Goal: Information Seeking & Learning: Learn about a topic

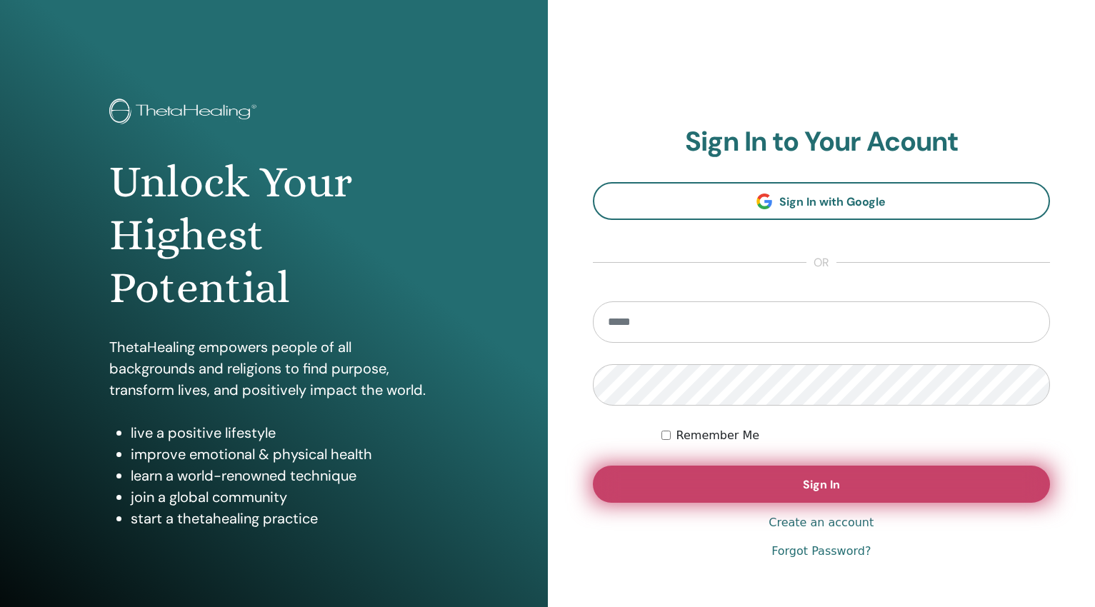
type input "**********"
click at [777, 484] on button "Sign In" at bounding box center [822, 484] width 458 height 37
type input "**********"
click at [793, 481] on button "Sign In" at bounding box center [822, 484] width 458 height 37
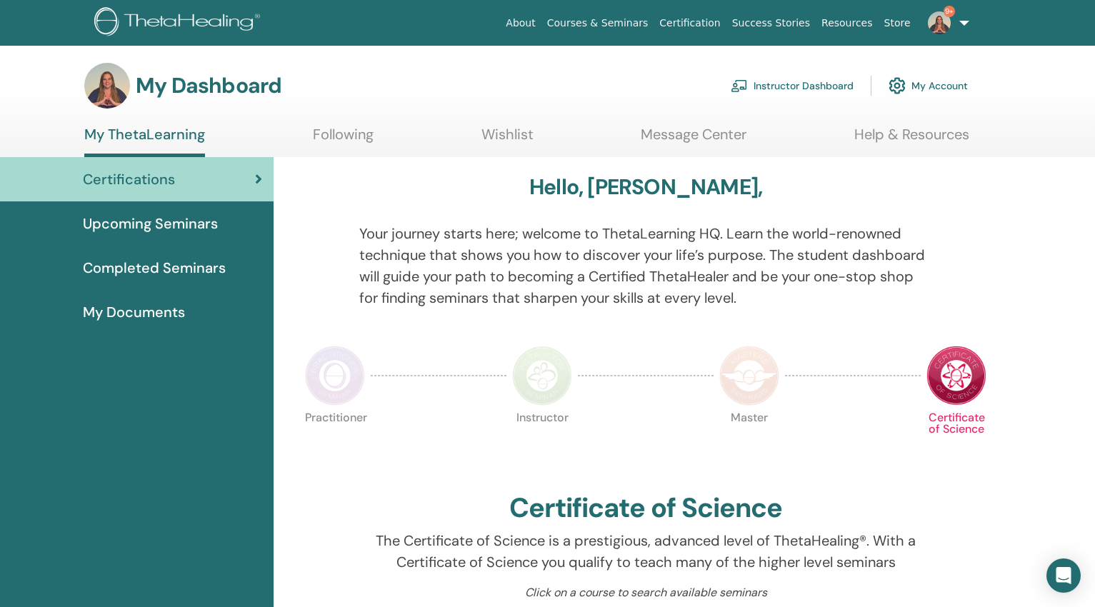
click at [766, 81] on link "Instructor Dashboard" at bounding box center [792, 85] width 123 height 31
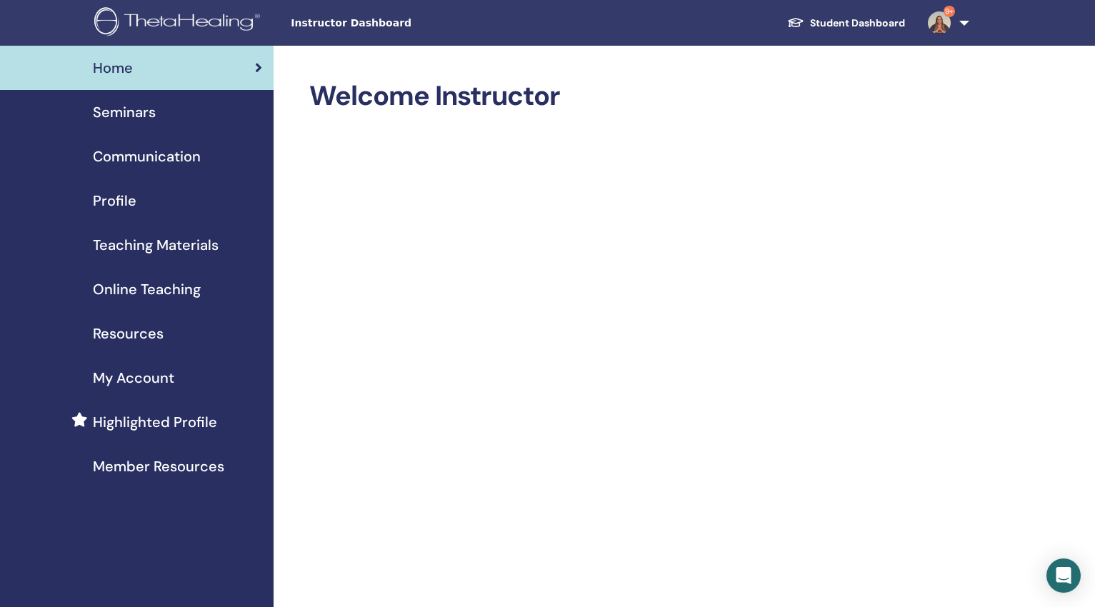
click at [146, 285] on span "Online Teaching" at bounding box center [147, 289] width 108 height 21
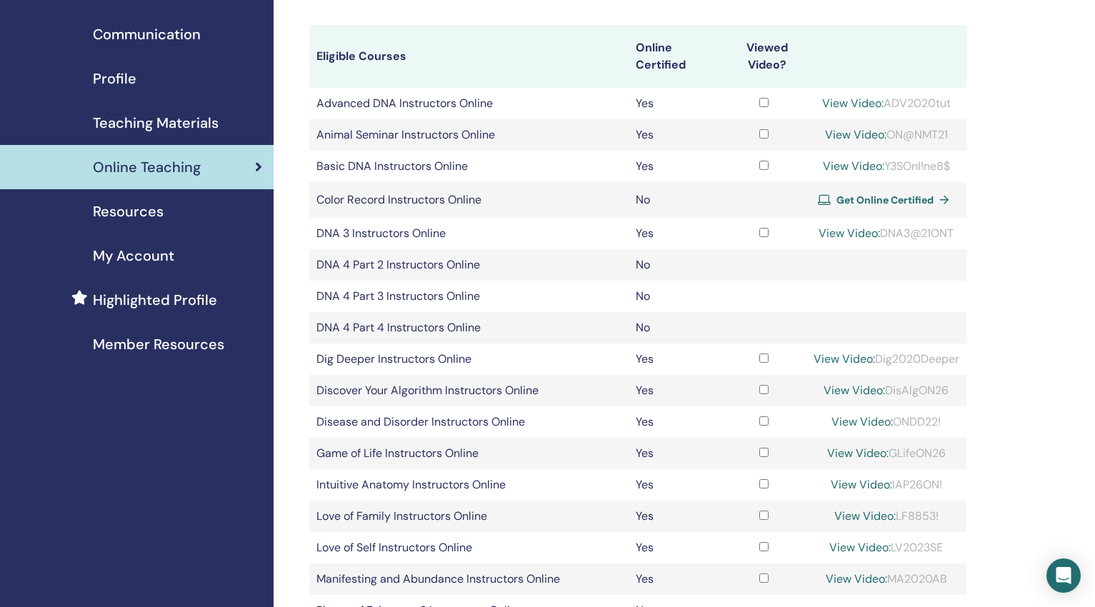
scroll to position [124, 0]
copy div "DisAlgON26"
drag, startPoint x: 954, startPoint y: 390, endPoint x: 886, endPoint y: 392, distance: 67.2
click at [886, 392] on div "View Video: DisAlgON26" at bounding box center [887, 389] width 146 height 17
click at [839, 389] on link "View Video:" at bounding box center [854, 388] width 61 height 15
